Goal: Task Accomplishment & Management: Manage account settings

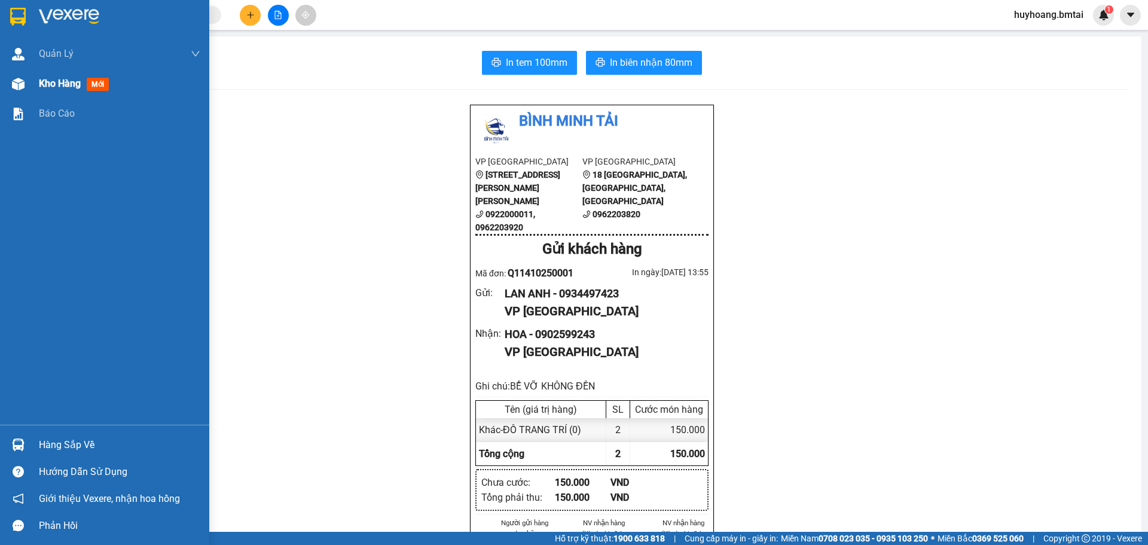
drag, startPoint x: 53, startPoint y: 85, endPoint x: 65, endPoint y: 94, distance: 15.3
click at [53, 85] on span "Kho hàng" at bounding box center [60, 83] width 42 height 11
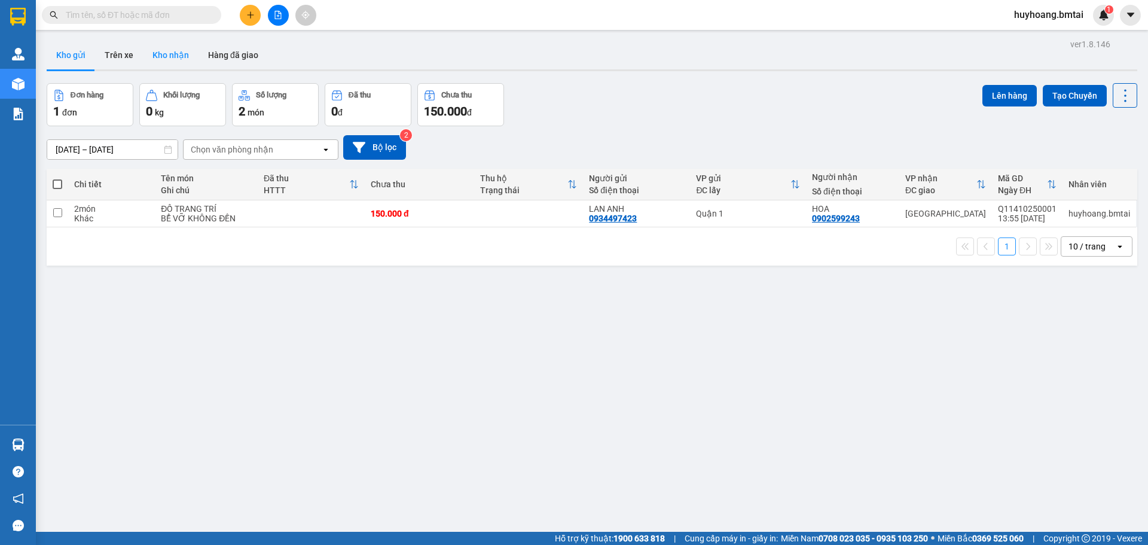
click at [153, 50] on button "Kho nhận" at bounding box center [171, 55] width 56 height 29
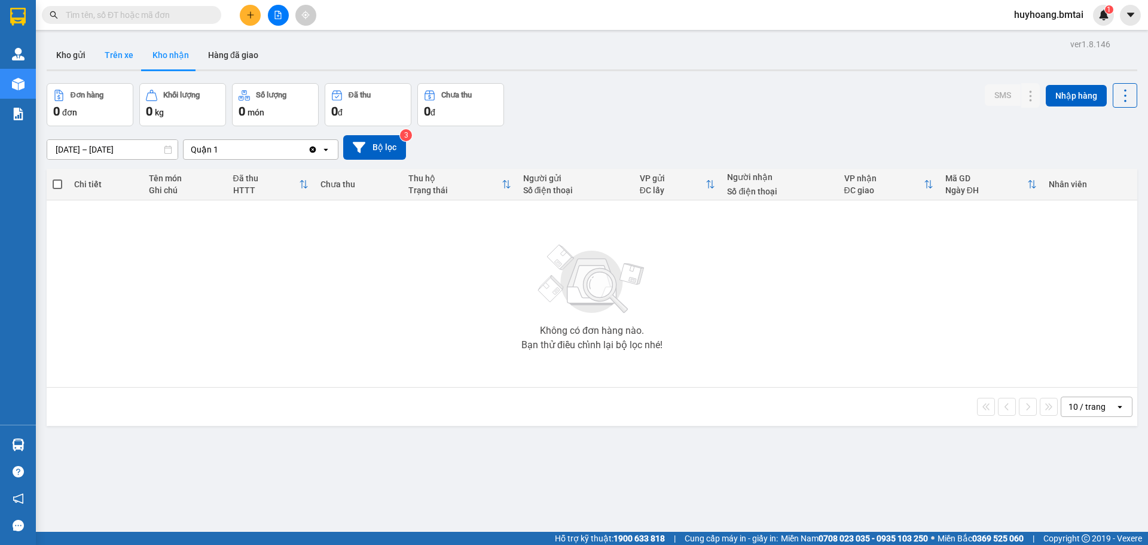
click at [109, 50] on button "Trên xe" at bounding box center [119, 55] width 48 height 29
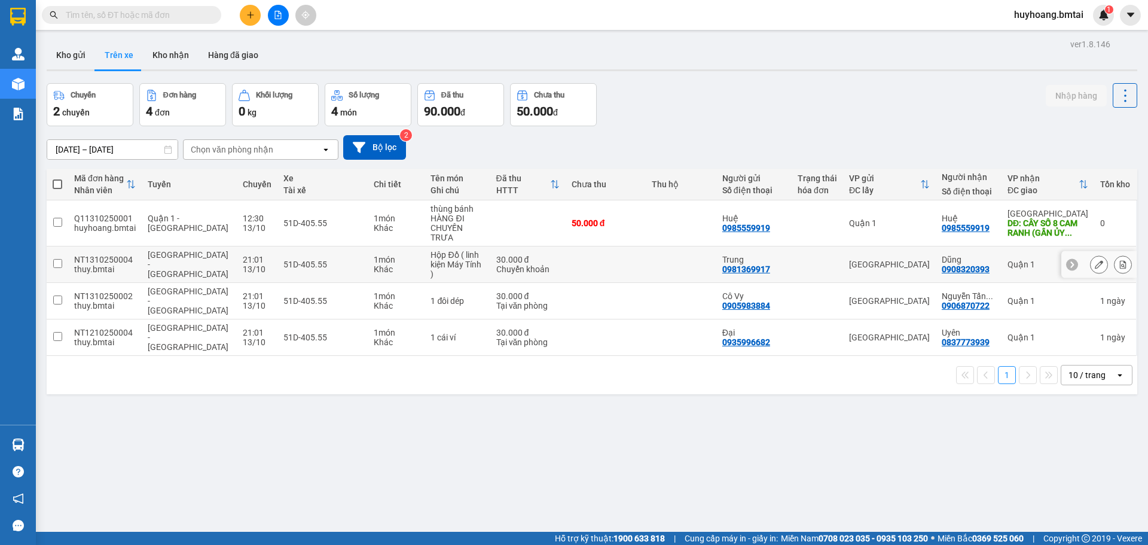
click at [1068, 260] on icon at bounding box center [1072, 264] width 8 height 8
click at [1127, 261] on icon at bounding box center [1129, 264] width 4 height 7
click at [168, 56] on button "Kho nhận" at bounding box center [171, 55] width 56 height 29
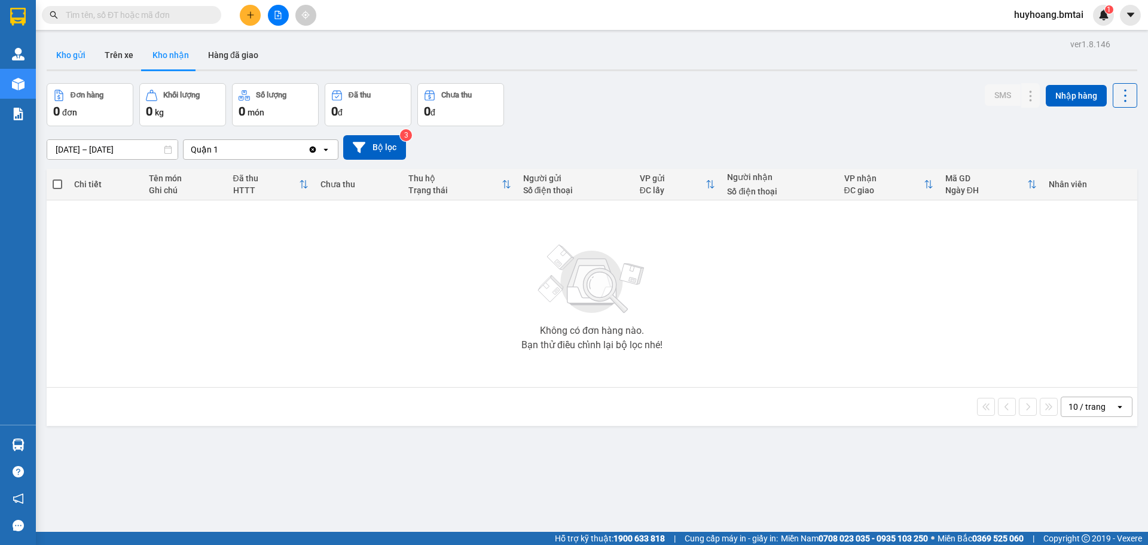
click at [62, 66] on button "Kho gửi" at bounding box center [71, 55] width 48 height 29
